Goal: Information Seeking & Learning: Learn about a topic

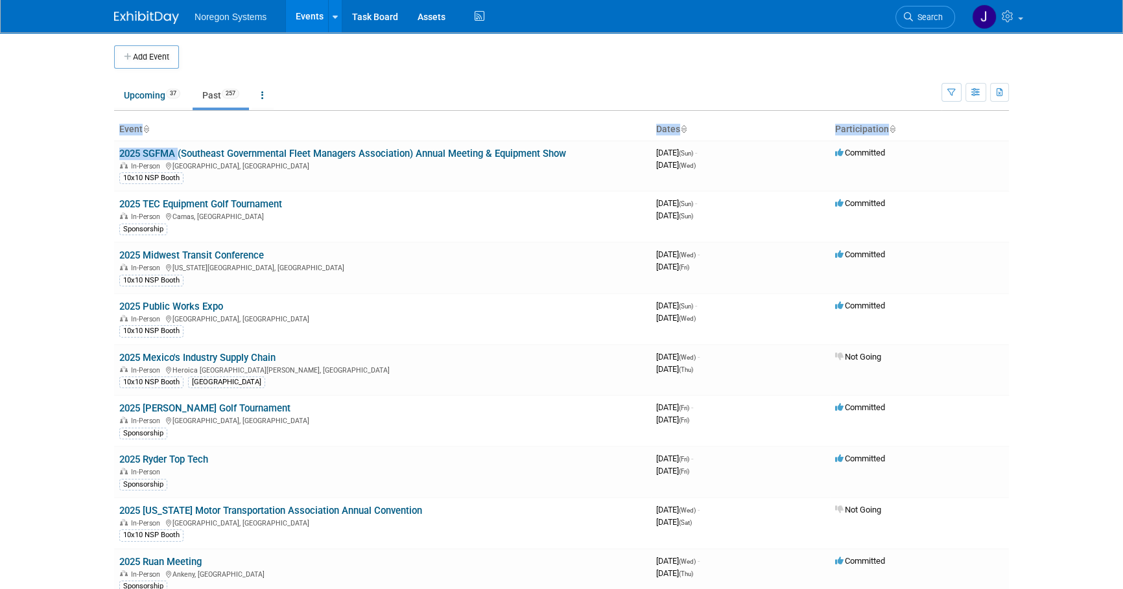
drag, startPoint x: 16, startPoint y: 215, endPoint x: 35, endPoint y: 217, distance: 18.8
click at [17, 215] on body "Noregon Systems Events Add Event Bulk Upload Events Shareable Event Boards Rece…" at bounding box center [561, 294] width 1123 height 589
click at [135, 88] on link "Upcoming 37" at bounding box center [152, 95] width 76 height 25
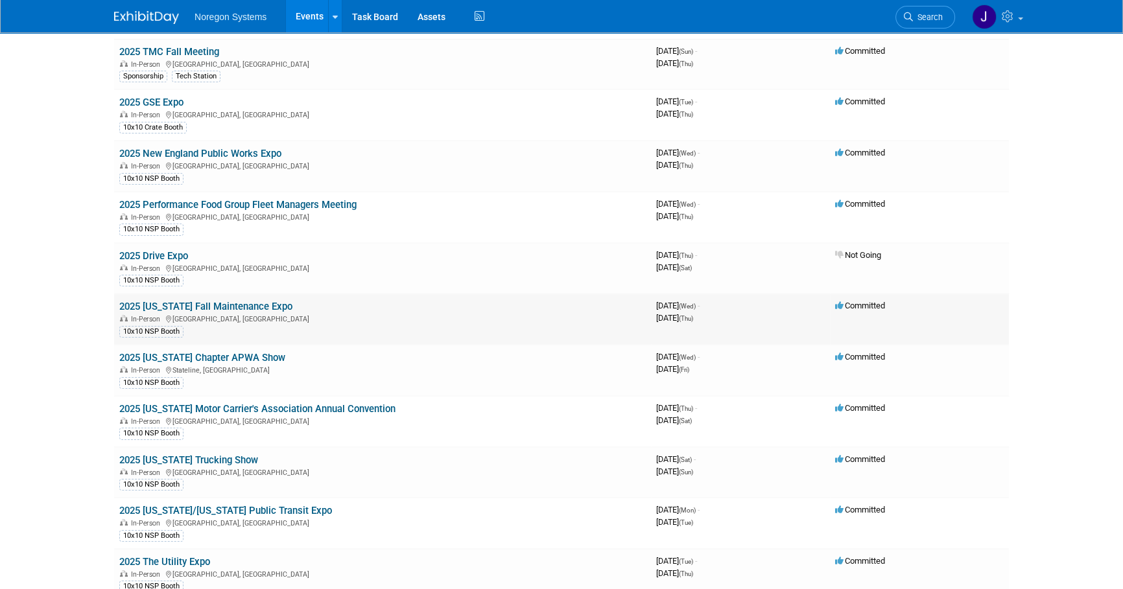
scroll to position [176, 0]
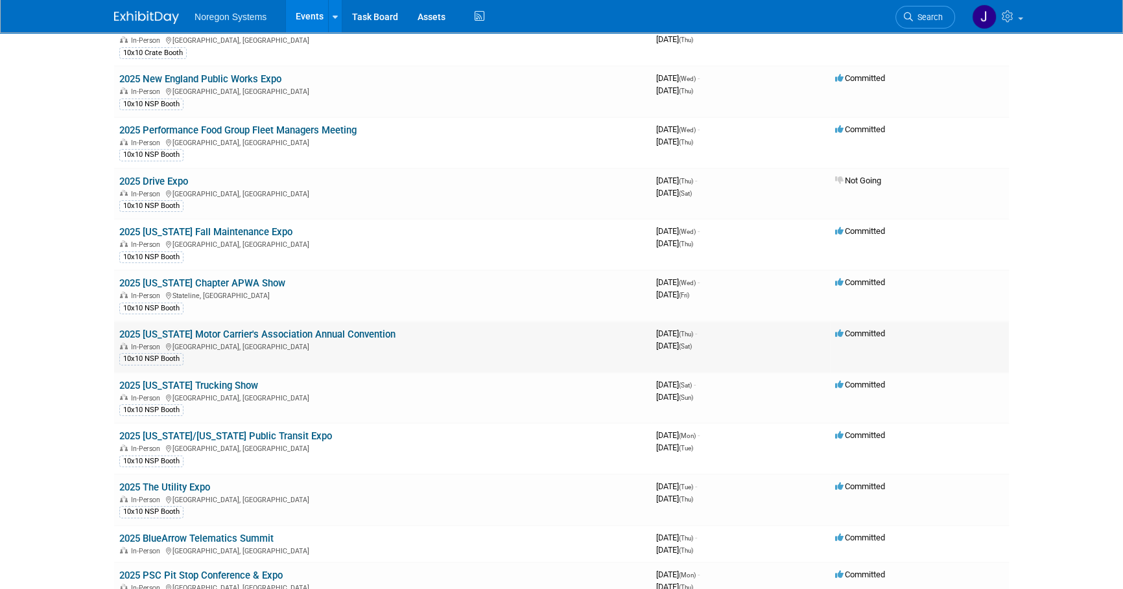
click at [294, 331] on link "2025 Colorado Motor Carrier's Association Annual Convention" at bounding box center [257, 335] width 276 height 12
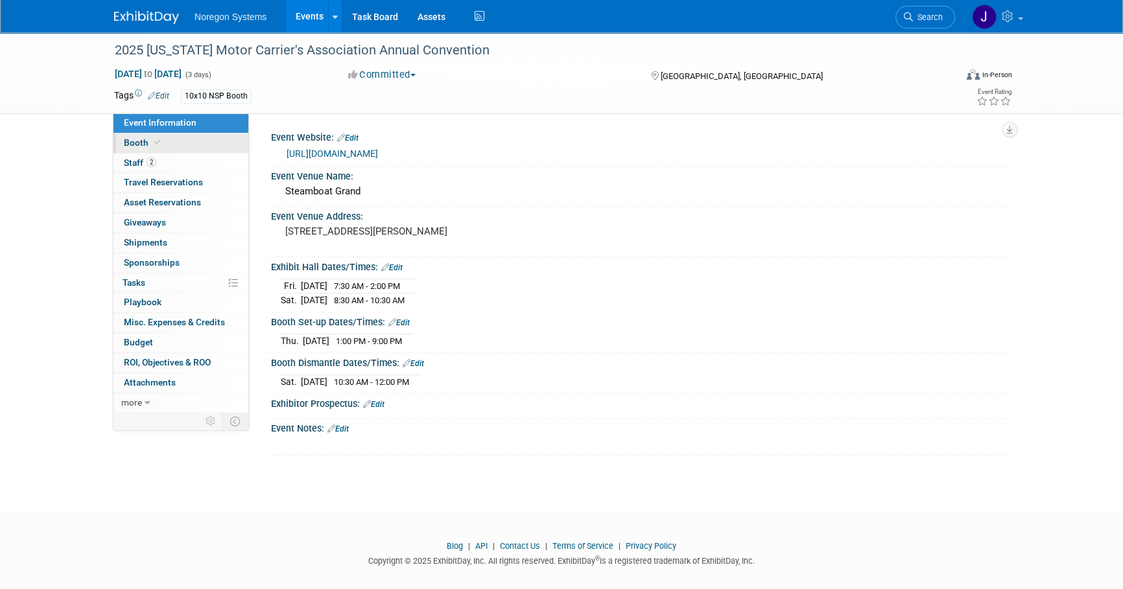
click at [197, 144] on link "Booth" at bounding box center [180, 143] width 135 height 19
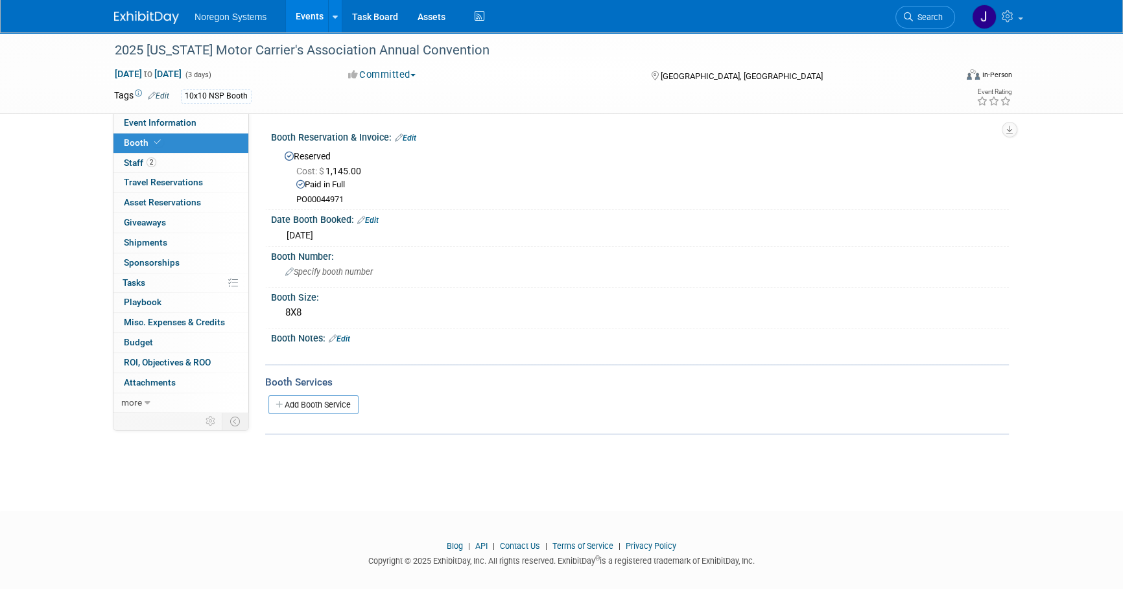
click at [172, 19] on img at bounding box center [146, 17] width 65 height 13
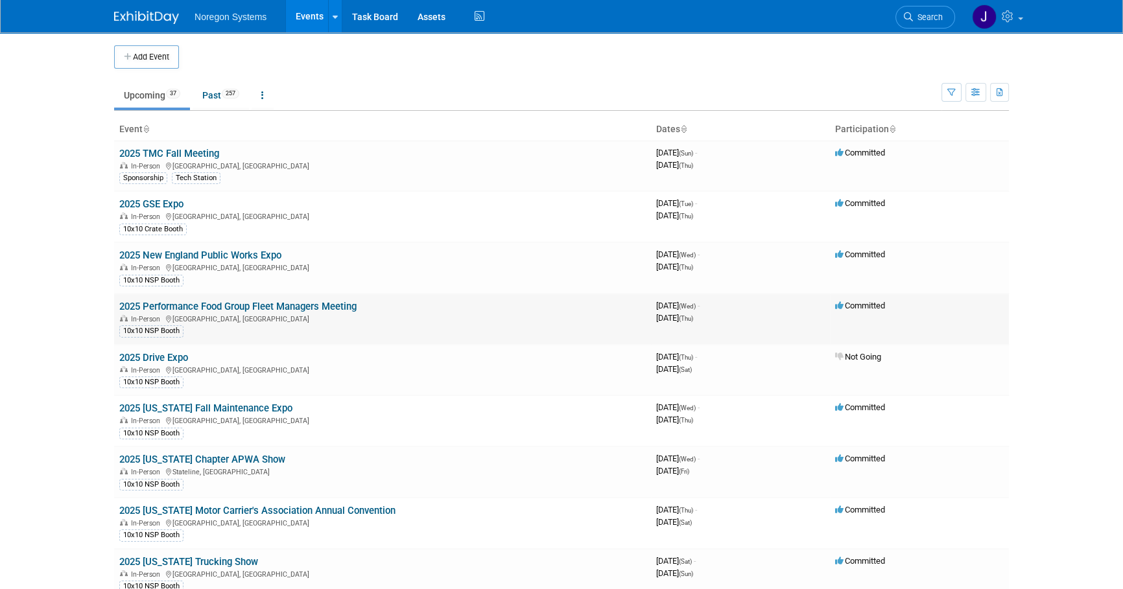
click at [263, 301] on link "2025 Performance Food Group Fleet Managers Meeting" at bounding box center [237, 307] width 237 height 12
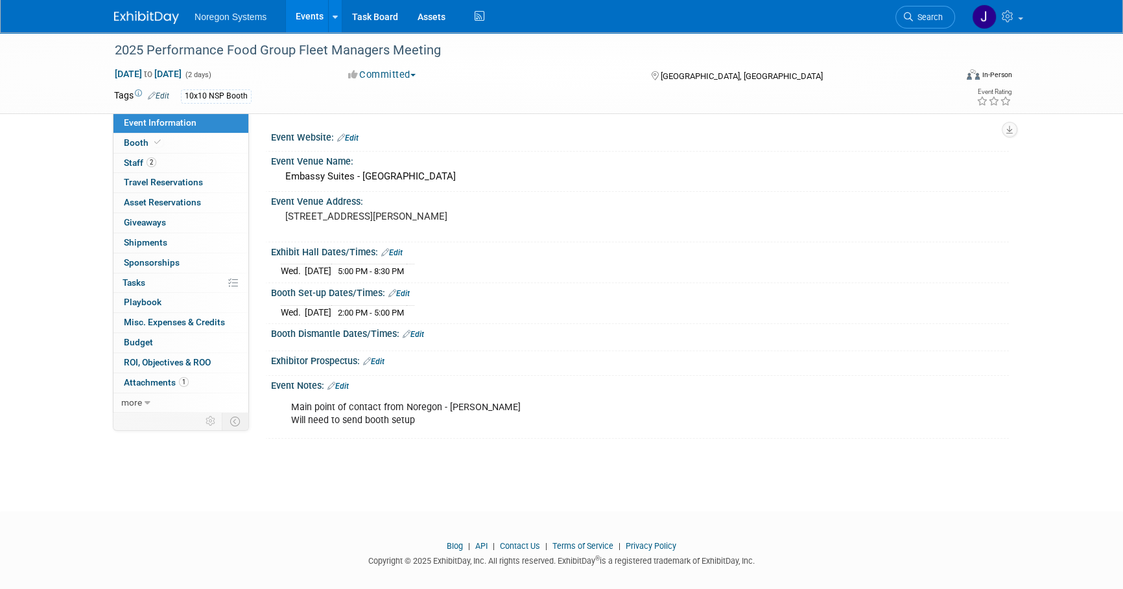
click at [160, 6] on link at bounding box center [154, 11] width 80 height 10
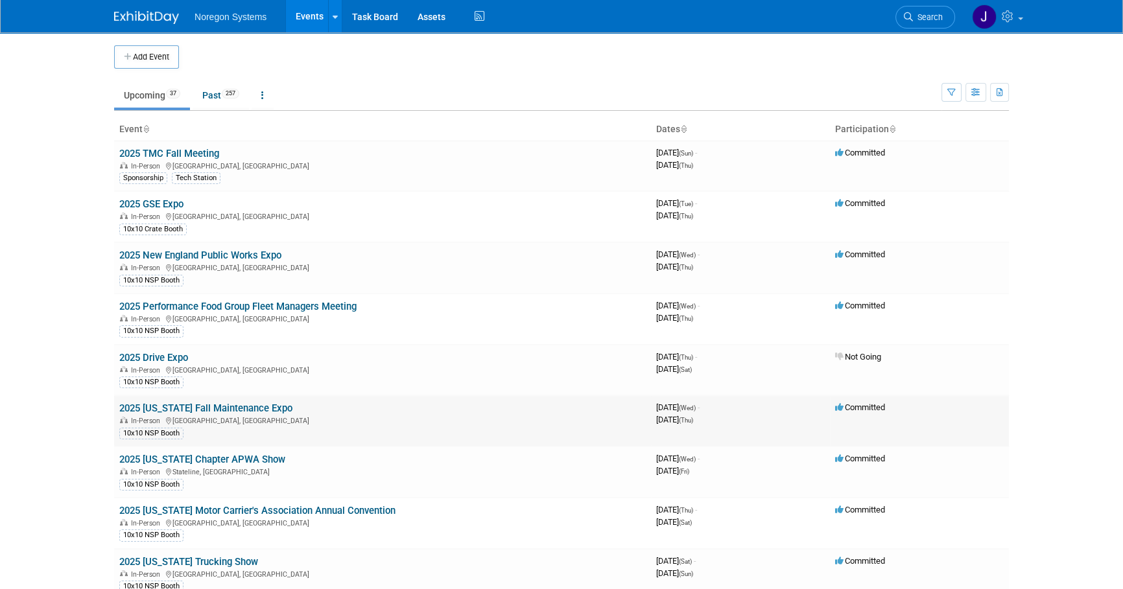
click at [254, 408] on link "2025 [US_STATE] Fall Maintenance Expo" at bounding box center [205, 409] width 173 height 12
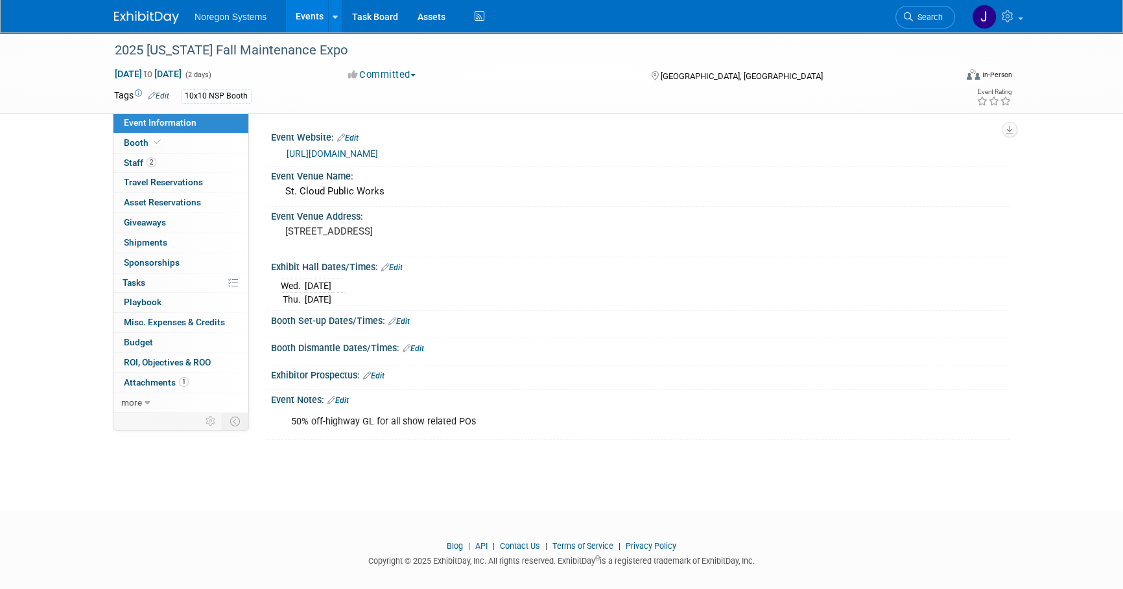
drag, startPoint x: 421, startPoint y: 154, endPoint x: 282, endPoint y: 161, distance: 138.9
click at [282, 161] on div "[URL][DOMAIN_NAME]" at bounding box center [640, 152] width 738 height 19
copy link "[URL][DOMAIN_NAME]"
